Goal: Complete application form

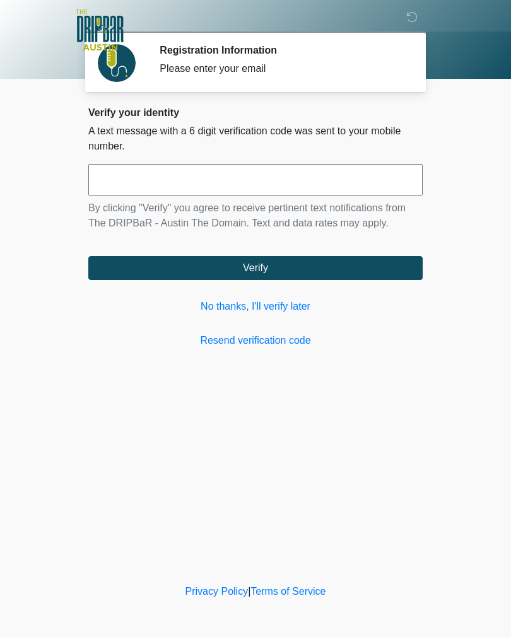
click at [201, 176] on input "text" at bounding box center [255, 180] width 334 height 32
type input "******"
click at [305, 266] on button "Verify" at bounding box center [255, 268] width 334 height 24
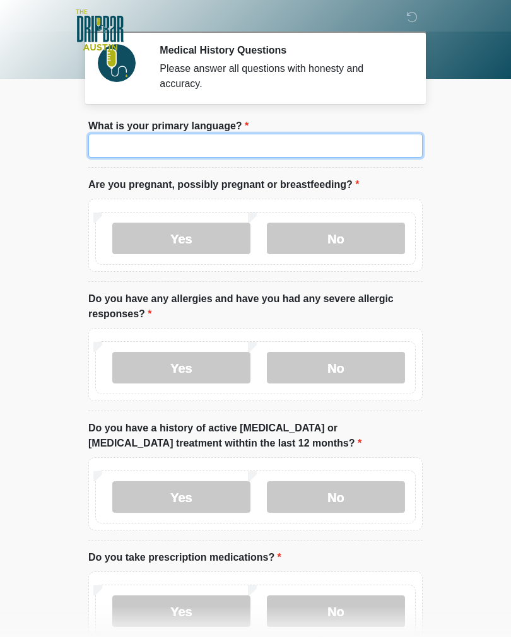
click at [276, 134] on input "What is your primary language?" at bounding box center [255, 146] width 334 height 24
type input "*******"
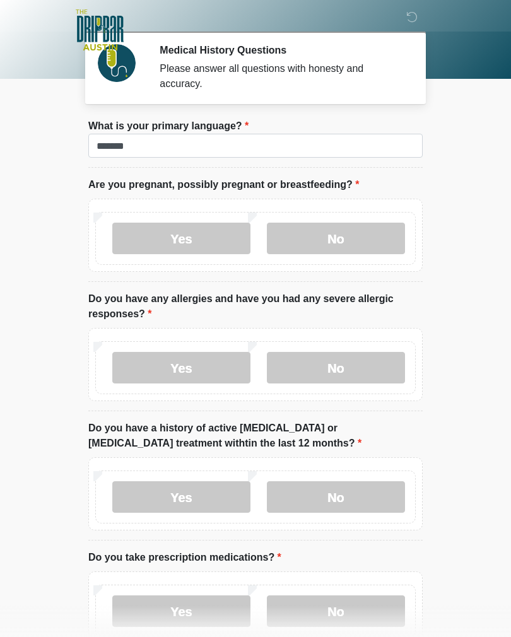
click at [360, 223] on label "No" at bounding box center [336, 239] width 138 height 32
click at [349, 358] on label "No" at bounding box center [336, 368] width 138 height 32
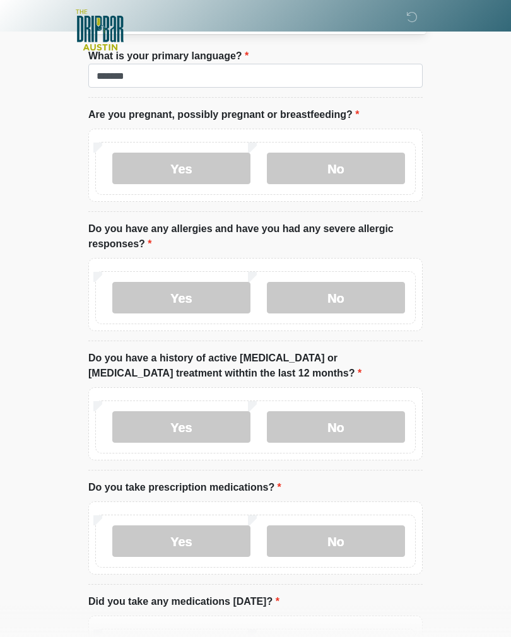
click at [345, 425] on label "No" at bounding box center [336, 427] width 138 height 32
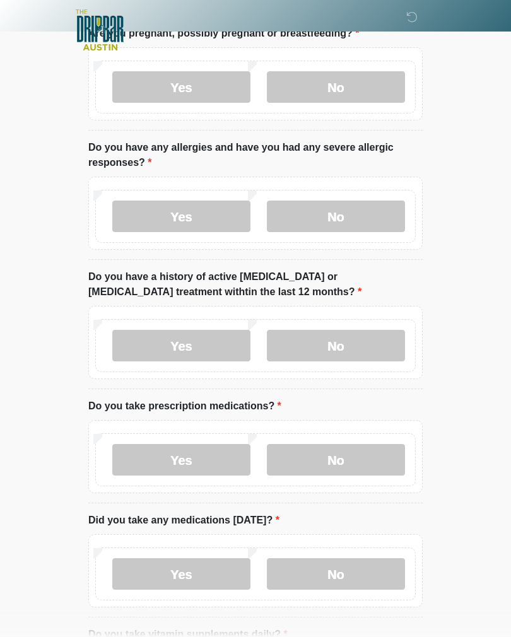
scroll to position [156, 0]
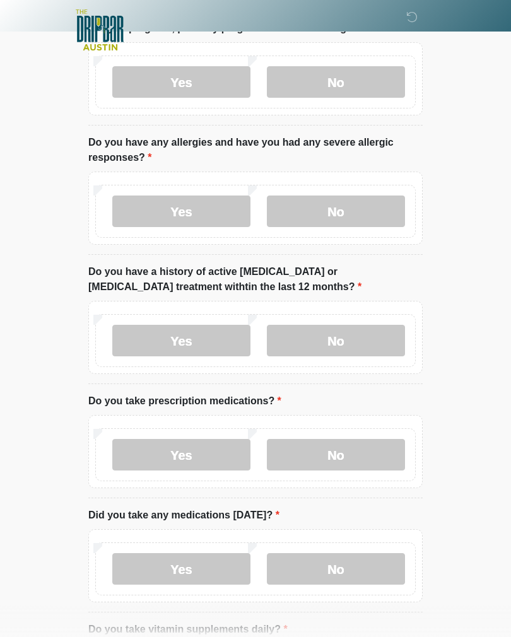
click at [204, 450] on label "Yes" at bounding box center [181, 455] width 138 height 32
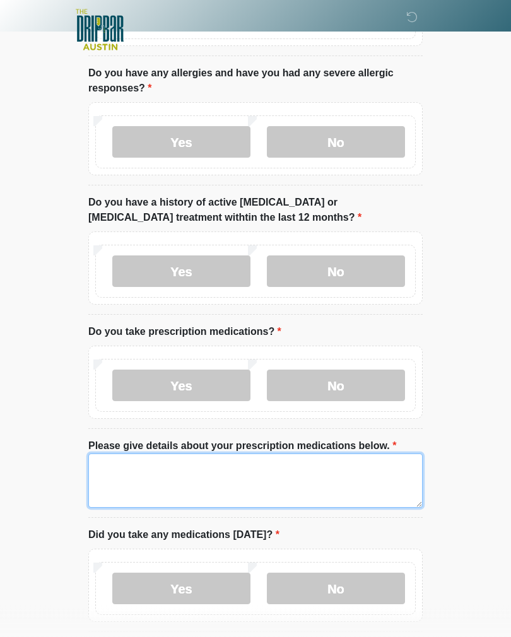
click at [273, 467] on textarea "Please give details about your prescription medications below." at bounding box center [255, 481] width 334 height 54
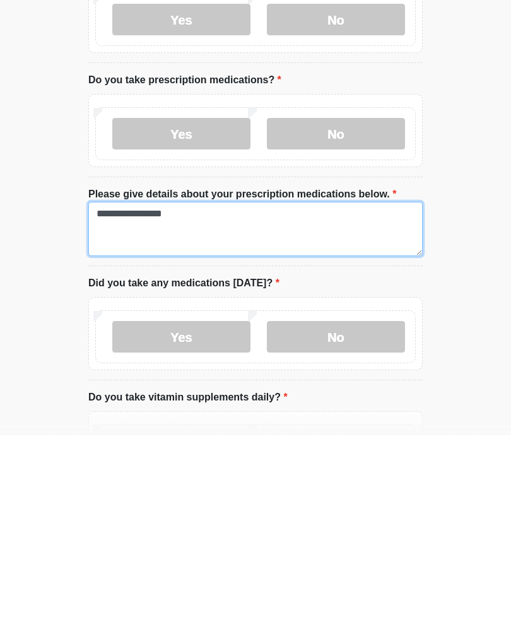
type textarea "**********"
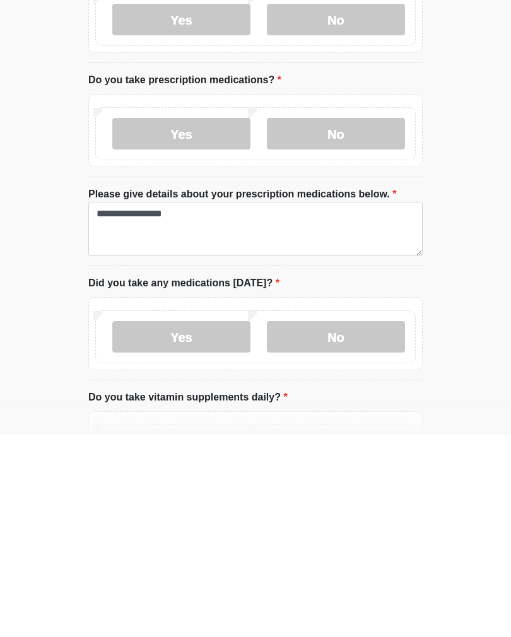
click at [218, 523] on label "Yes" at bounding box center [181, 539] width 138 height 32
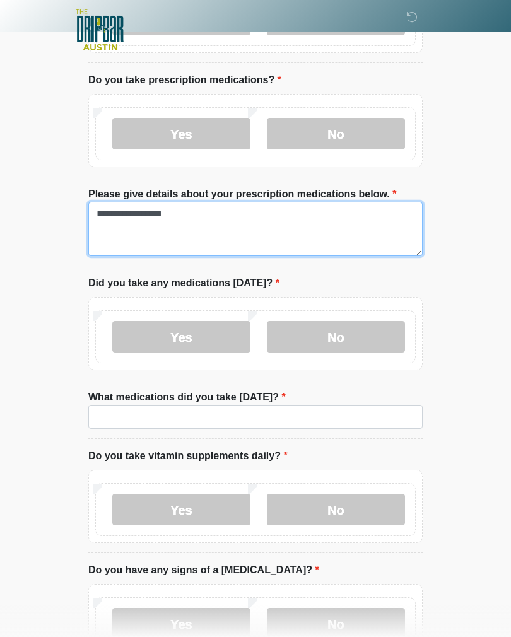
click at [210, 216] on textarea "**********" at bounding box center [255, 229] width 334 height 54
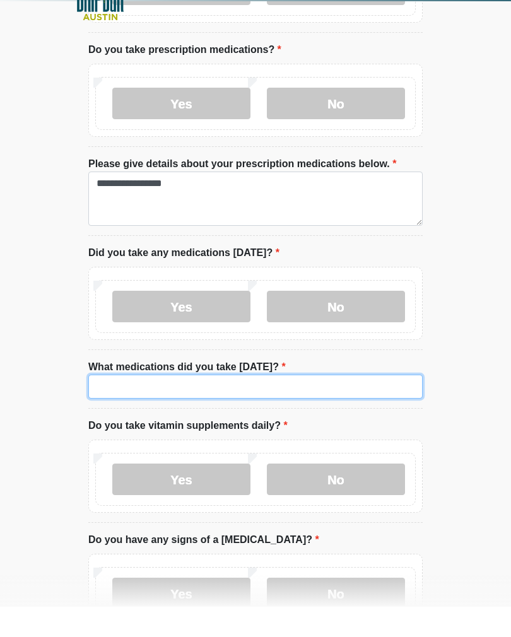
click at [188, 405] on input "What medications did you take [DATE]?" at bounding box center [255, 417] width 334 height 24
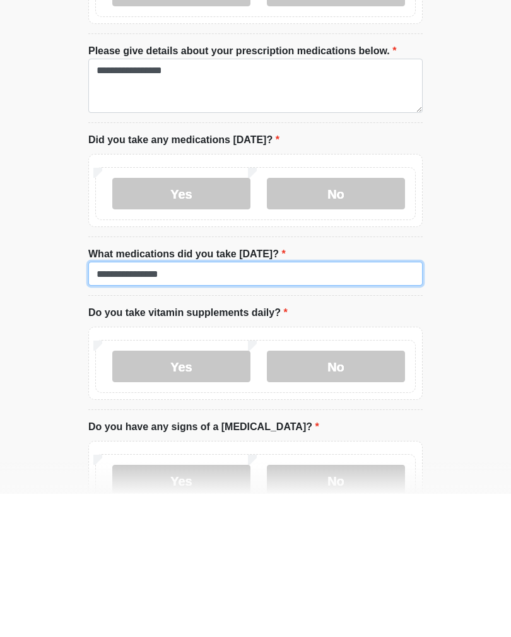
type input "**********"
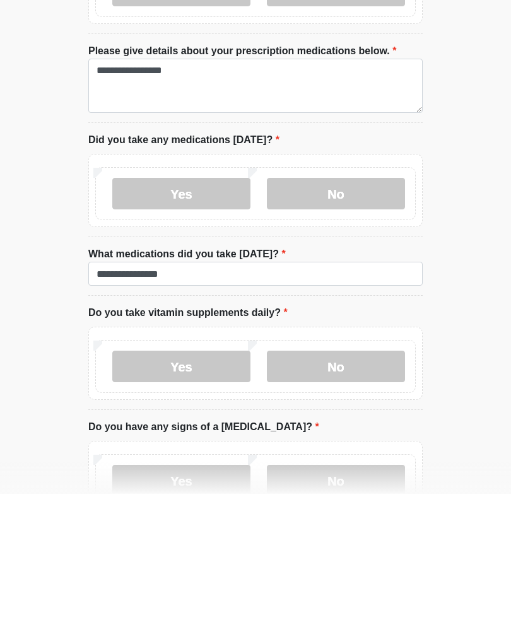
click at [218, 494] on label "Yes" at bounding box center [181, 510] width 138 height 32
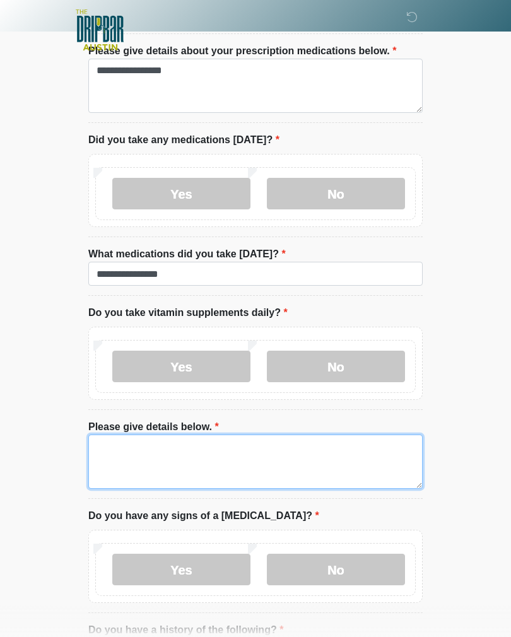
click at [229, 452] on textarea "Please give details below." at bounding box center [255, 462] width 334 height 54
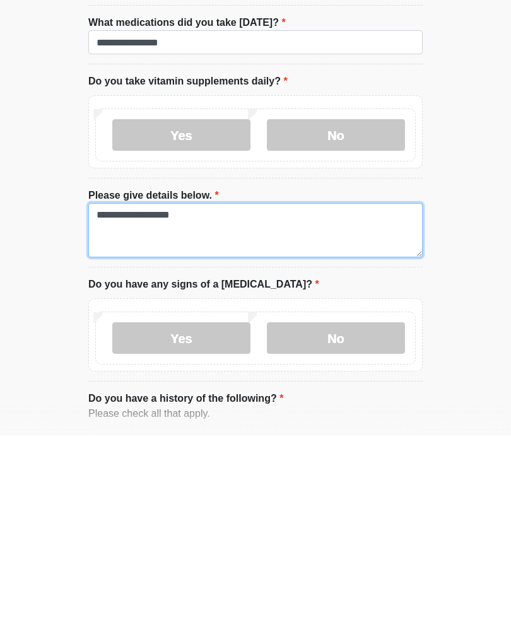
type textarea "**********"
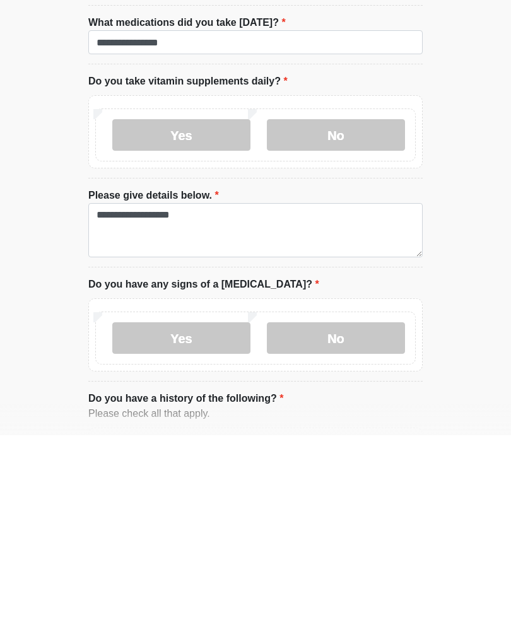
click at [319, 524] on label "No" at bounding box center [336, 540] width 138 height 32
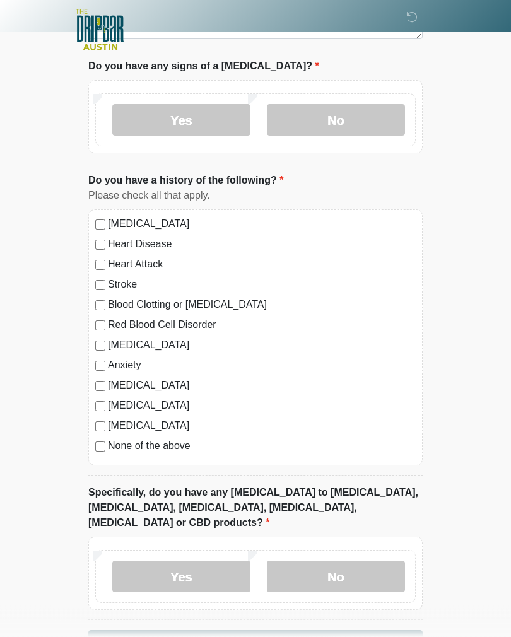
scroll to position [1071, 0]
click at [179, 216] on label "[MEDICAL_DATA]" at bounding box center [262, 223] width 308 height 15
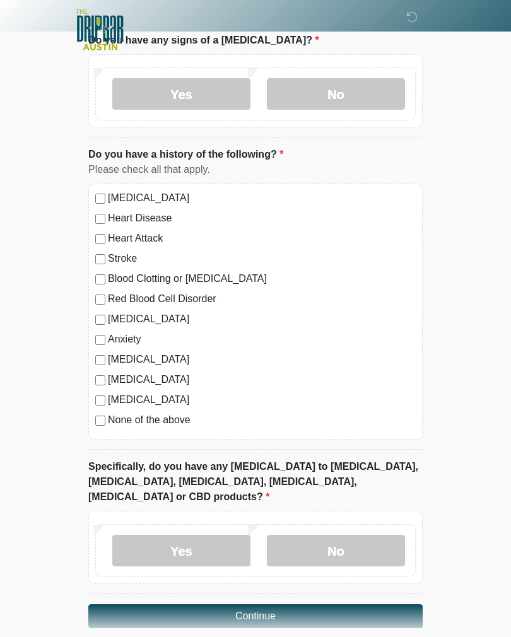
scroll to position [1110, 0]
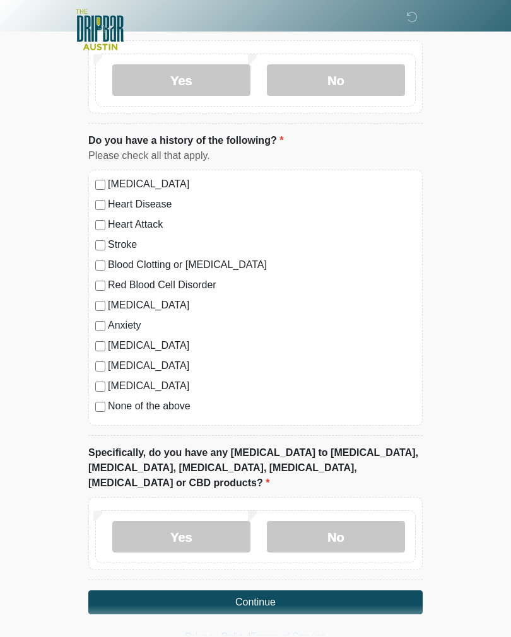
click at [341, 522] on label "No" at bounding box center [336, 538] width 138 height 32
click at [154, 180] on label "[MEDICAL_DATA]" at bounding box center [262, 184] width 308 height 15
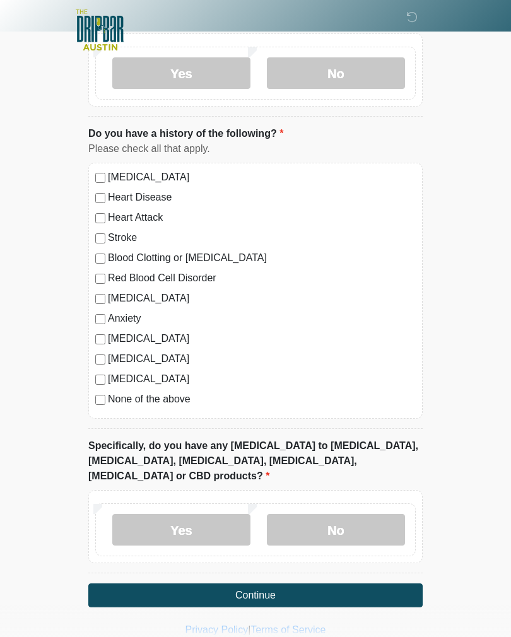
click at [180, 334] on label "[MEDICAL_DATA]" at bounding box center [262, 338] width 308 height 15
click at [180, 399] on label "None of the above" at bounding box center [262, 399] width 308 height 15
click at [176, 397] on label "None of the above" at bounding box center [262, 399] width 308 height 15
click at [195, 332] on label "[MEDICAL_DATA]" at bounding box center [262, 338] width 308 height 15
click at [192, 170] on label "[MEDICAL_DATA]" at bounding box center [262, 177] width 308 height 15
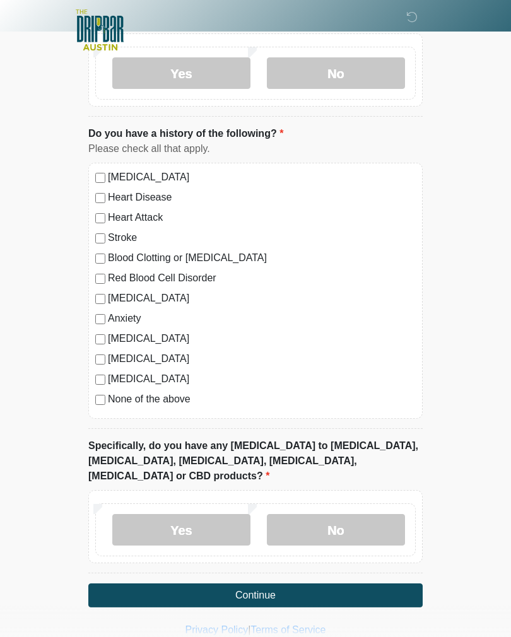
click at [282, 583] on button "Continue" at bounding box center [255, 595] width 334 height 24
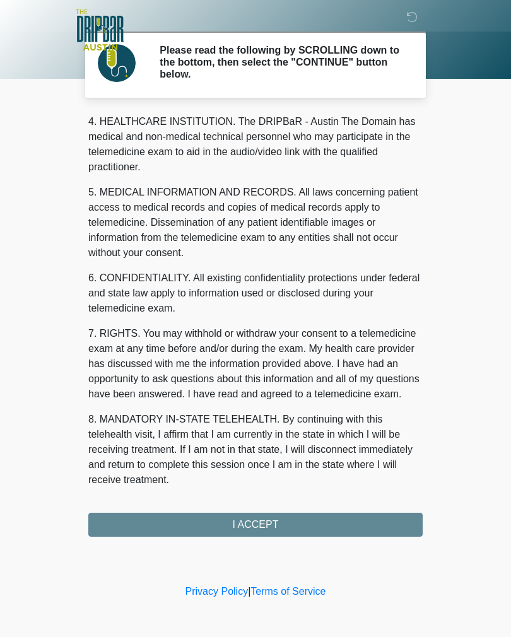
scroll to position [362, 0]
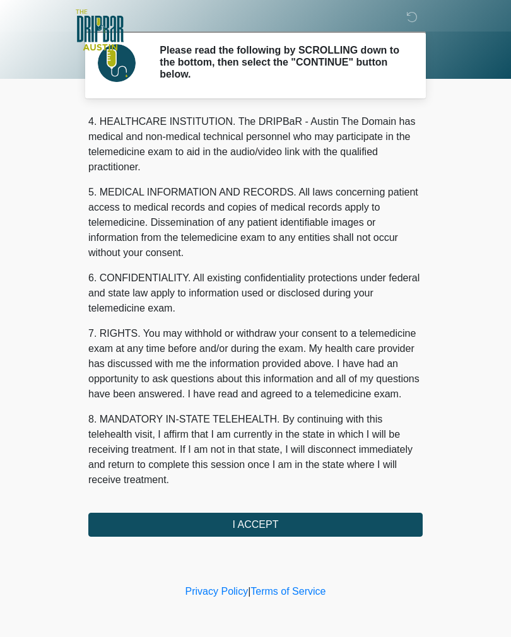
click at [280, 519] on button "I ACCEPT" at bounding box center [255, 525] width 334 height 24
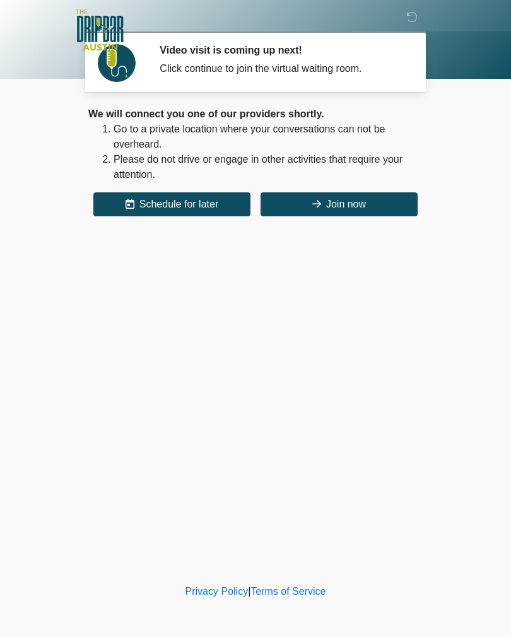
click at [343, 197] on button "Join now" at bounding box center [339, 204] width 157 height 24
